Goal: Task Accomplishment & Management: Use online tool/utility

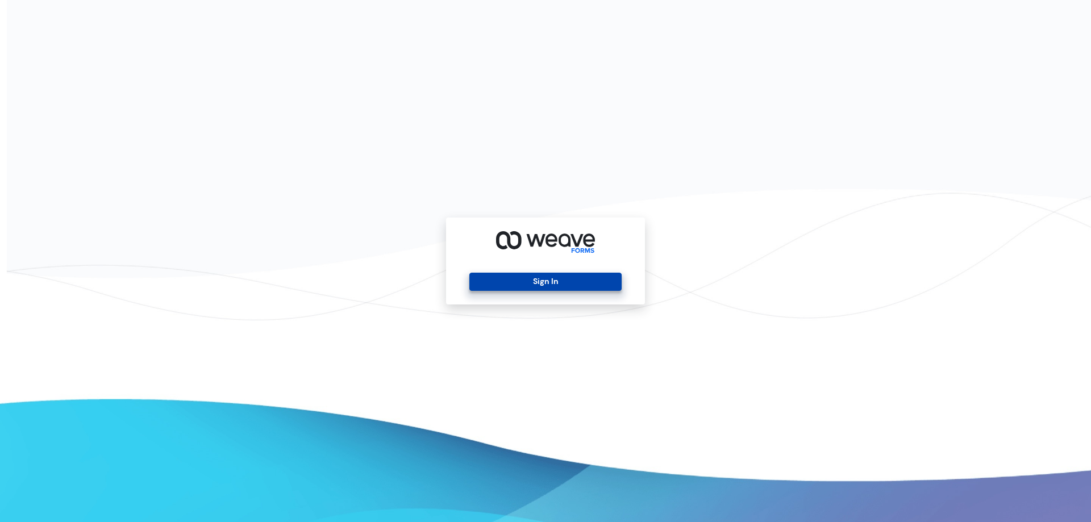
click at [539, 275] on button "Sign In" at bounding box center [545, 282] width 152 height 18
